Goal: Information Seeking & Learning: Check status

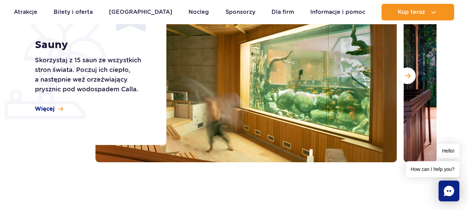
scroll to position [106, 0]
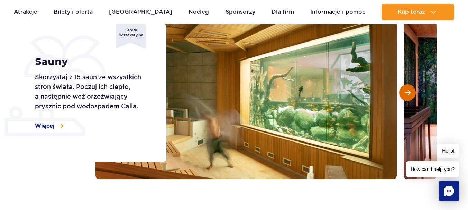
click at [409, 93] on span "Następny slajd" at bounding box center [408, 93] width 6 height 6
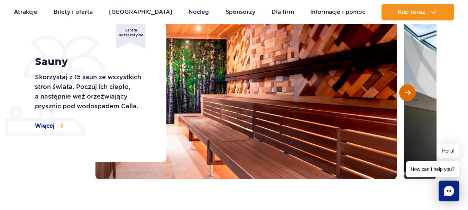
click at [409, 93] on span "Następny slajd" at bounding box center [408, 93] width 6 height 6
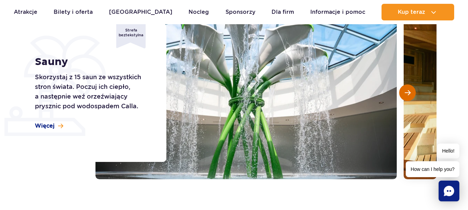
click at [409, 93] on span "Następny slajd" at bounding box center [408, 93] width 6 height 6
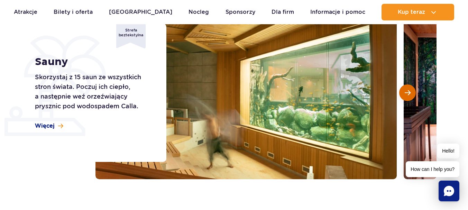
click at [409, 93] on span "Następny slajd" at bounding box center [408, 93] width 6 height 6
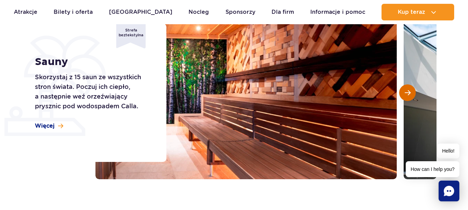
click at [409, 93] on span "Następny slajd" at bounding box center [408, 93] width 6 height 6
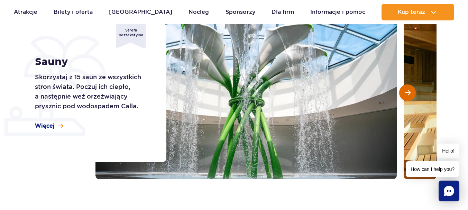
click at [409, 93] on span "Następny slajd" at bounding box center [408, 93] width 6 height 6
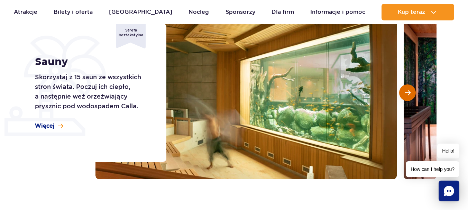
click at [409, 93] on span "Następny slajd" at bounding box center [408, 93] width 6 height 6
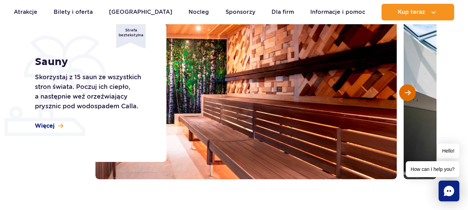
click at [409, 93] on span "Następny slajd" at bounding box center [408, 93] width 6 height 6
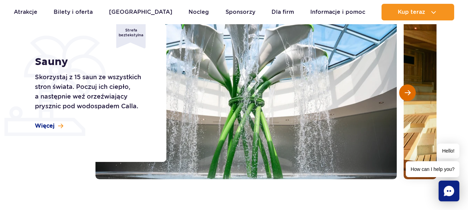
click at [409, 93] on span "Następny slajd" at bounding box center [408, 93] width 6 height 6
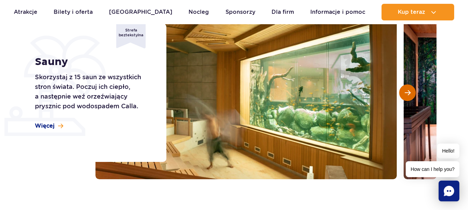
click at [409, 93] on span "Następny slajd" at bounding box center [408, 93] width 6 height 6
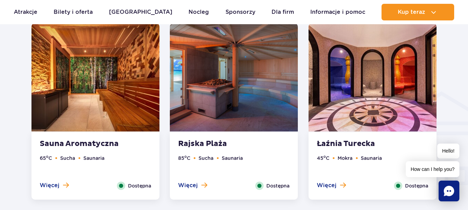
scroll to position [790, 0]
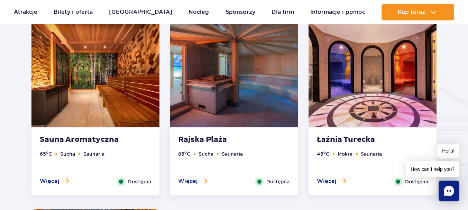
click at [381, 79] on img at bounding box center [373, 73] width 128 height 108
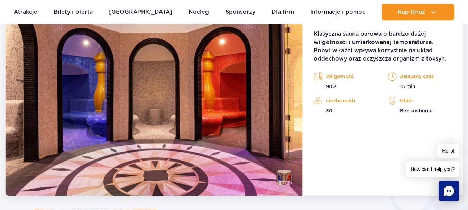
scroll to position [1003, 0]
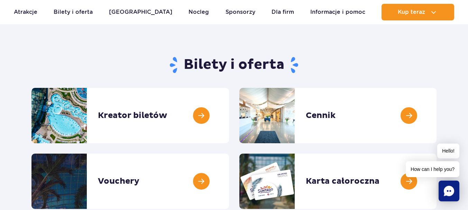
scroll to position [33, 0]
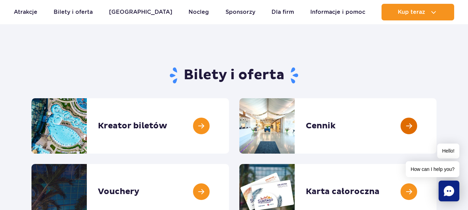
click at [437, 121] on link at bounding box center [437, 125] width 0 height 55
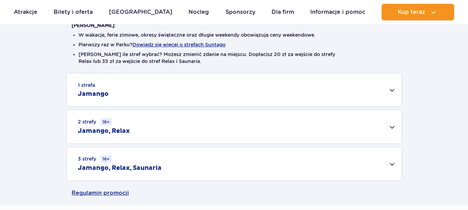
scroll to position [189, 0]
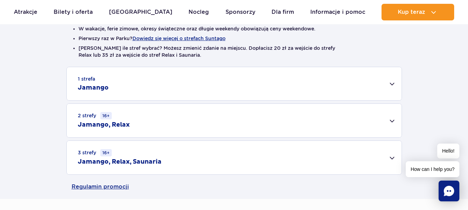
click at [183, 163] on div "3 strefy 16+ Jamango, Relax, Saunaria" at bounding box center [234, 158] width 335 height 34
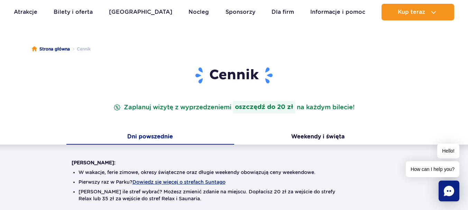
scroll to position [75, 0]
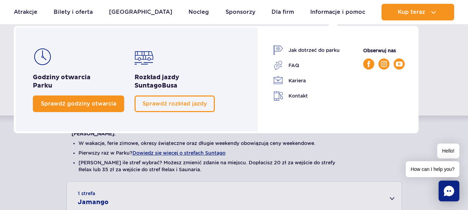
click at [71, 107] on span "Sprawdź godziny otwarcia" at bounding box center [78, 103] width 75 height 7
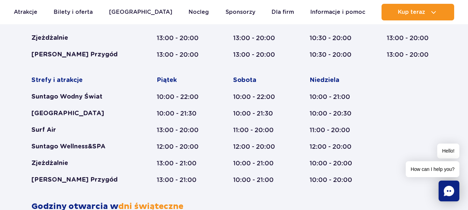
scroll to position [1469, 0]
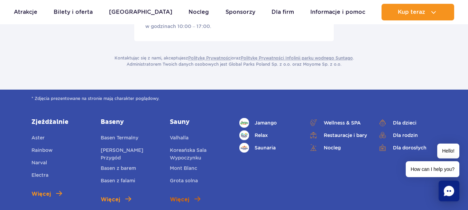
click at [181, 195] on span "Więcej" at bounding box center [179, 199] width 19 height 8
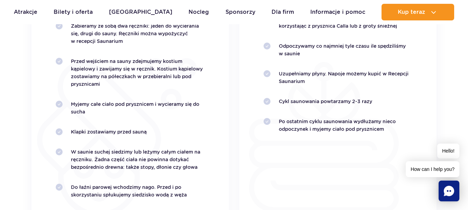
scroll to position [2639, 0]
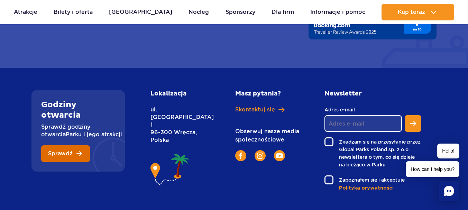
click at [74, 157] on link "Sprawdź" at bounding box center [65, 153] width 49 height 17
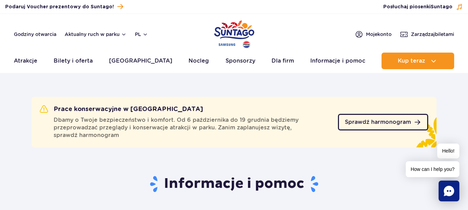
click at [363, 122] on span "Sprawdź harmonogram" at bounding box center [378, 122] width 66 height 6
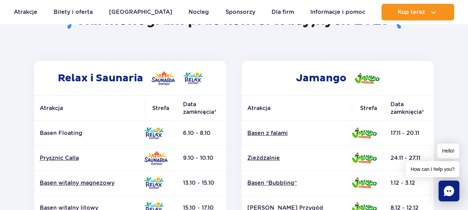
scroll to position [44, 0]
